Goal: Navigation & Orientation: Find specific page/section

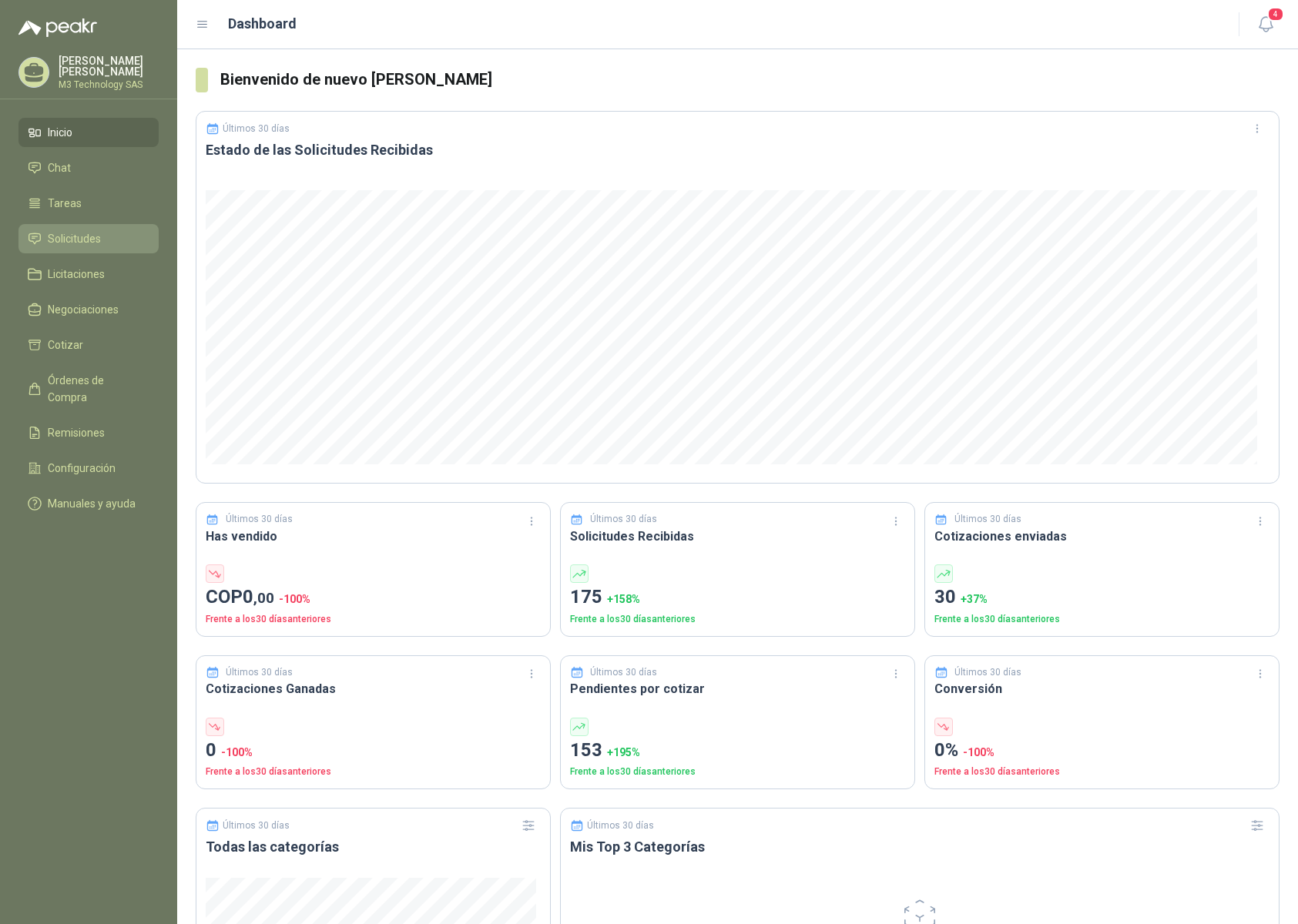
click at [87, 236] on span "Solicitudes" at bounding box center [74, 239] width 53 height 17
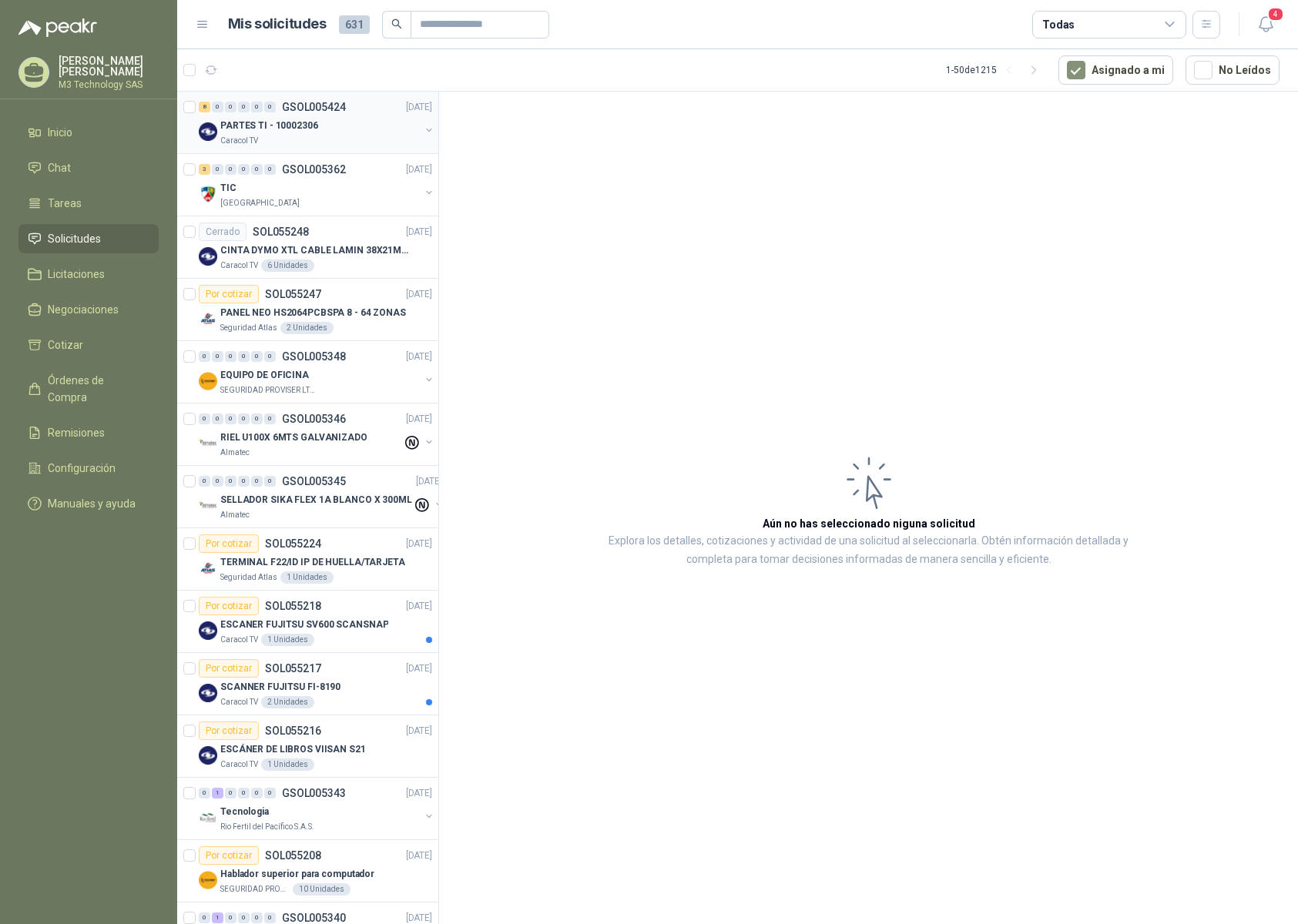
click at [322, 142] on div "Caracol TV" at bounding box center [320, 141] width 199 height 13
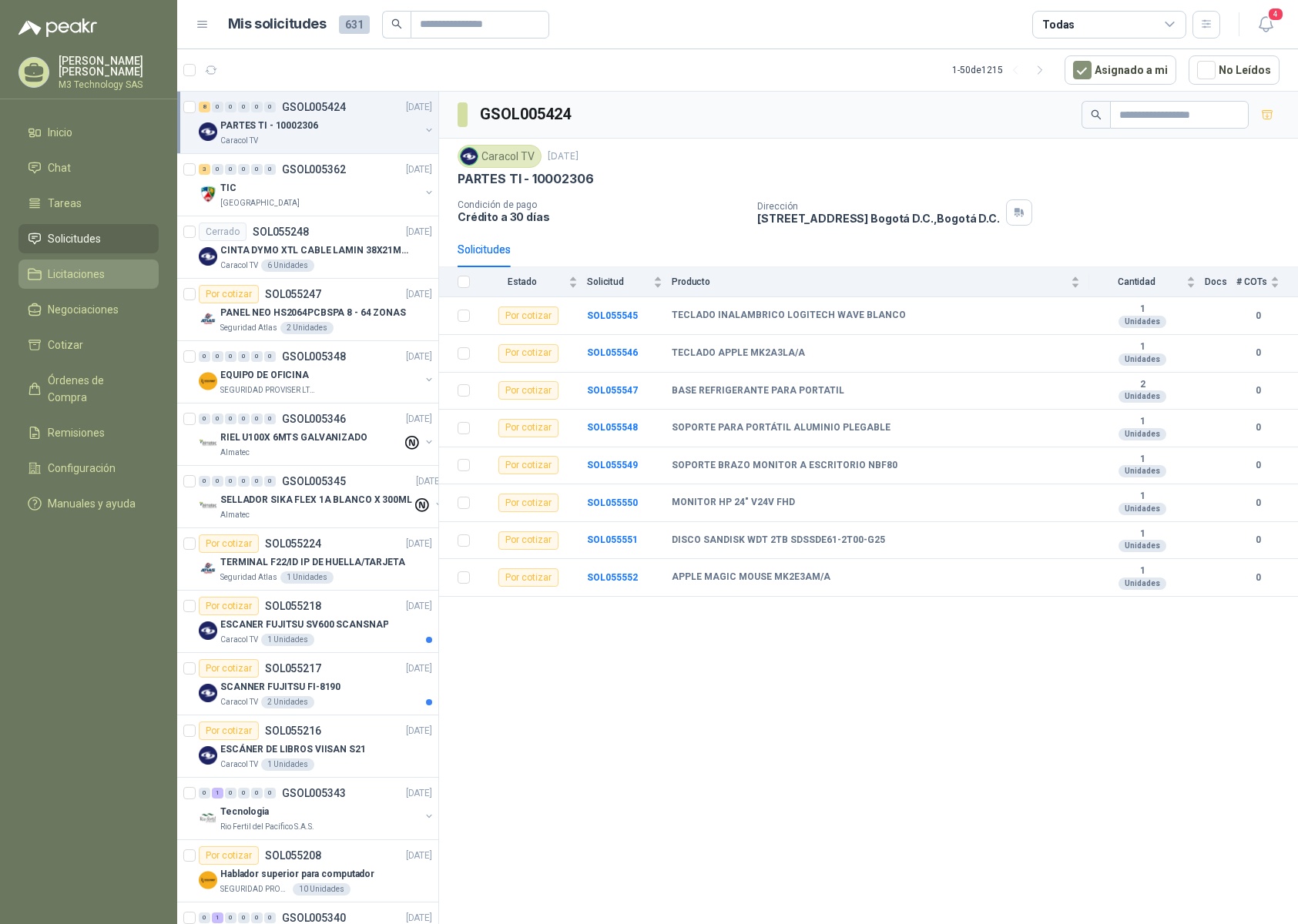
click at [93, 268] on span "Licitaciones" at bounding box center [76, 274] width 57 height 17
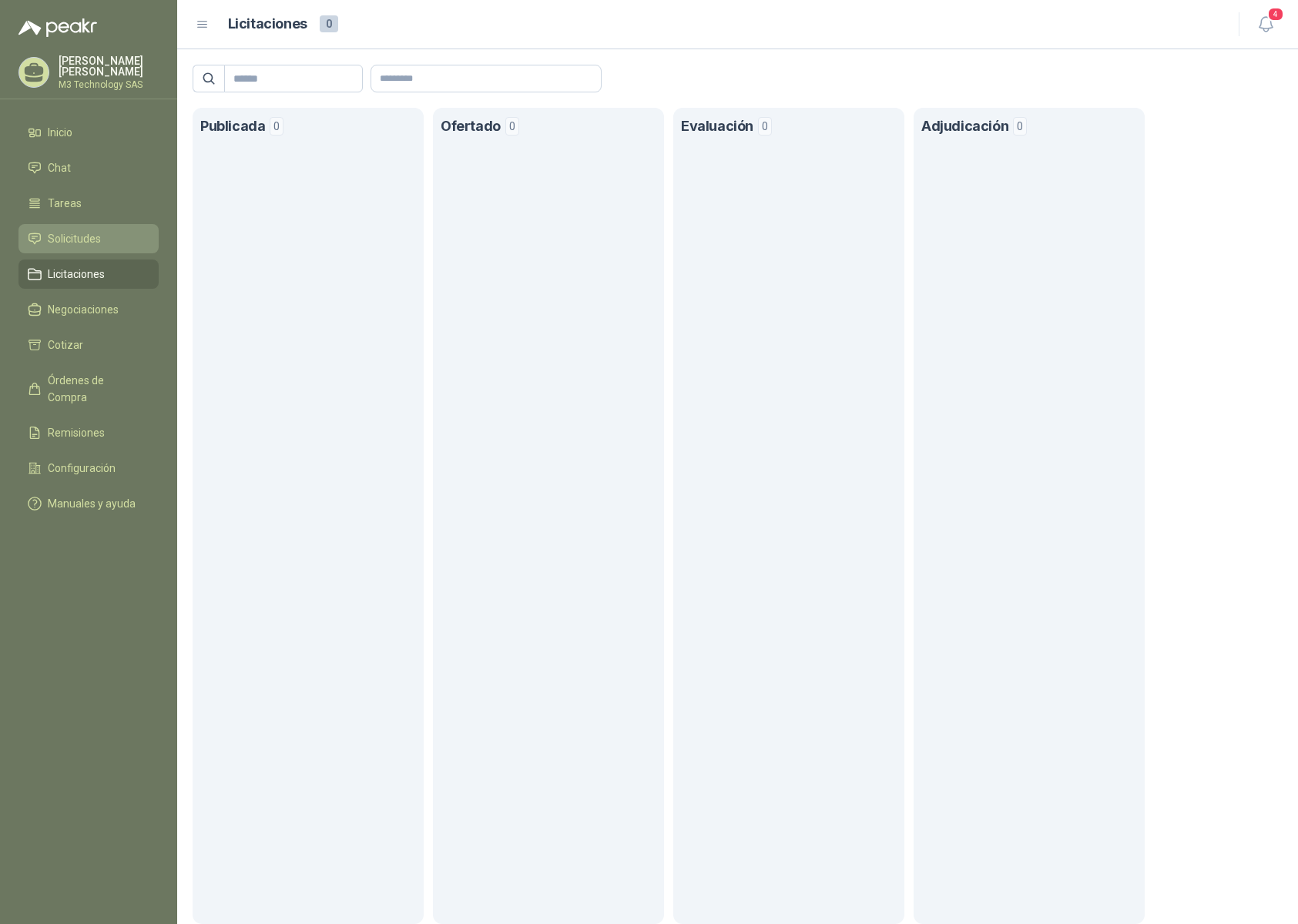
click at [64, 230] on span "Solicitudes" at bounding box center [74, 239] width 53 height 17
